Goal: Download file/media

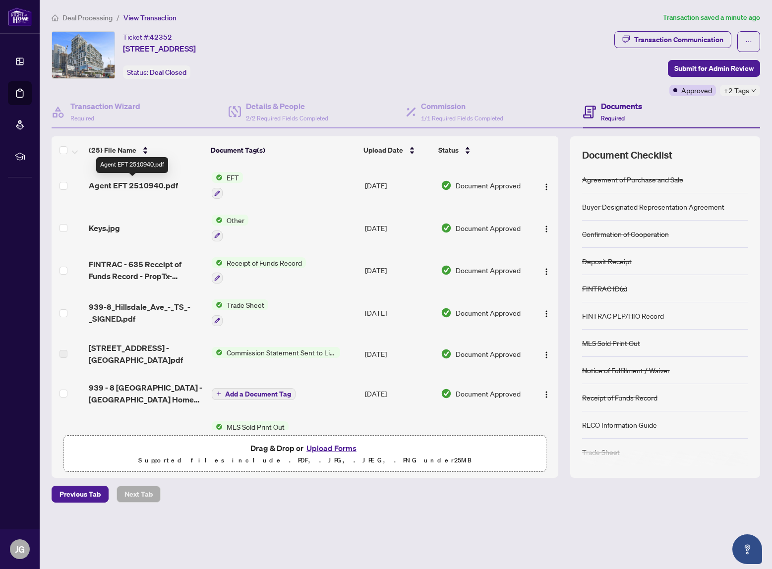
click at [133, 182] on span "Agent EFT 2510940.pdf" at bounding box center [133, 185] width 89 height 12
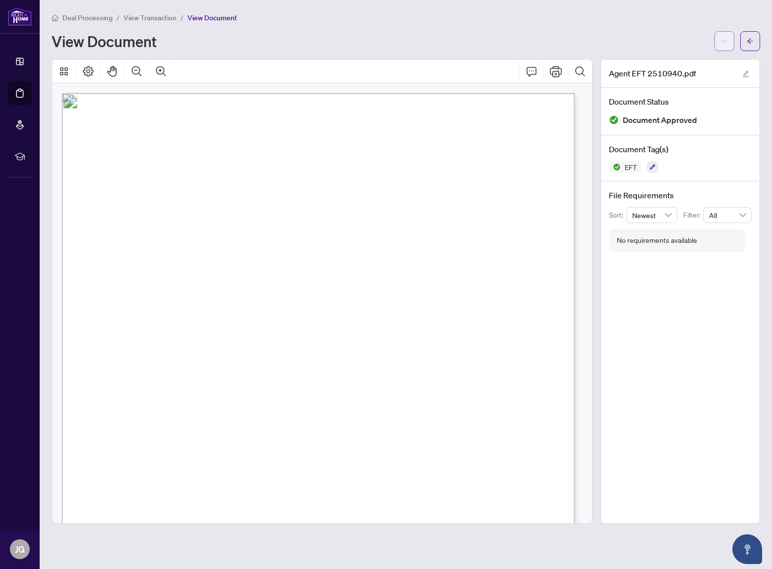
click at [729, 45] on button "button" at bounding box center [725, 41] width 20 height 20
click at [694, 60] on span "Download" at bounding box center [688, 62] width 75 height 11
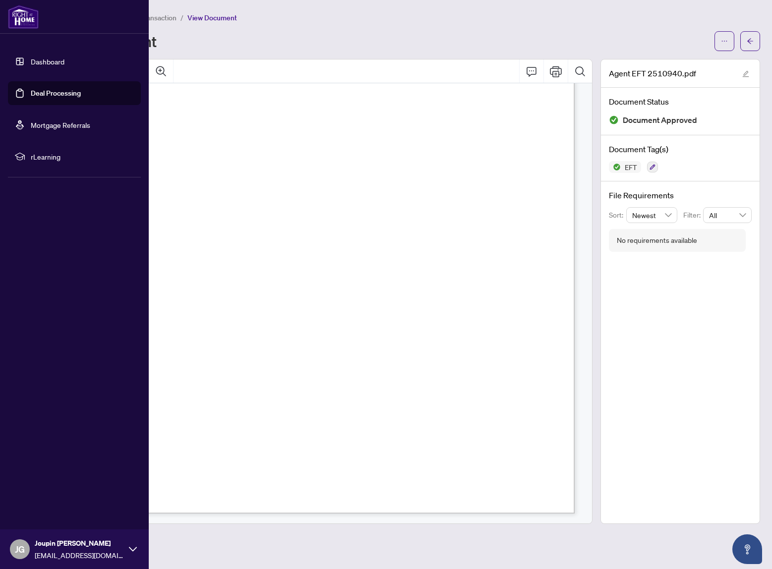
click at [31, 64] on link "Dashboard" at bounding box center [48, 61] width 34 height 9
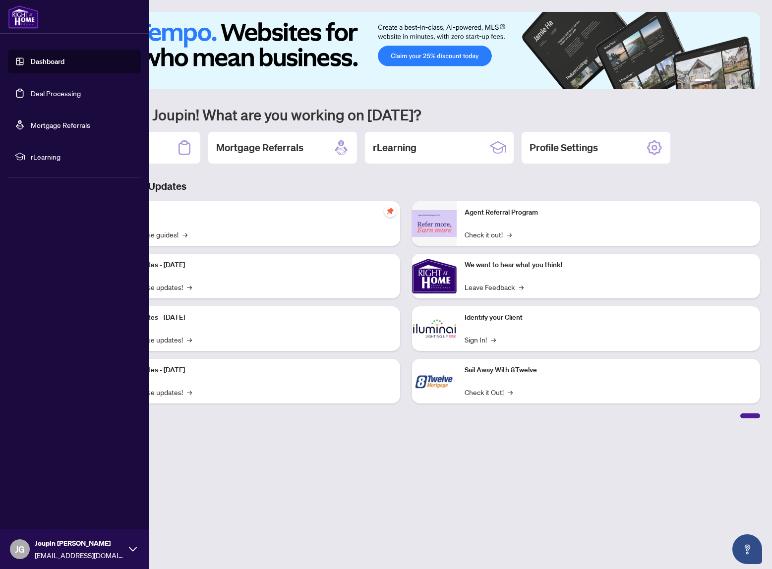
click at [31, 92] on link "Deal Processing" at bounding box center [56, 93] width 50 height 9
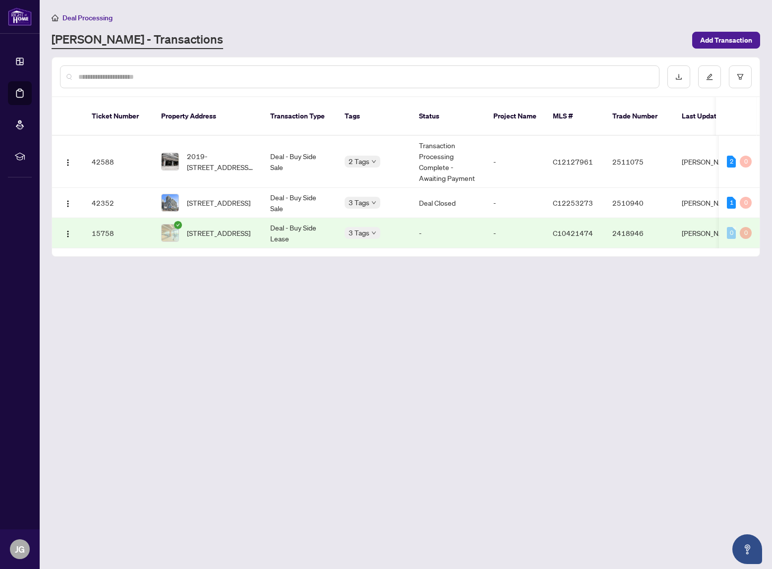
click at [473, 351] on main "Deal Processing [PERSON_NAME] - Transactions Add Transaction Ticket Number Prop…" at bounding box center [406, 284] width 732 height 569
click at [684, 425] on main "Deal Processing [PERSON_NAME] - Transactions Add Transaction Ticket Number Prop…" at bounding box center [406, 284] width 732 height 569
